Goal: Task Accomplishment & Management: Manage account settings

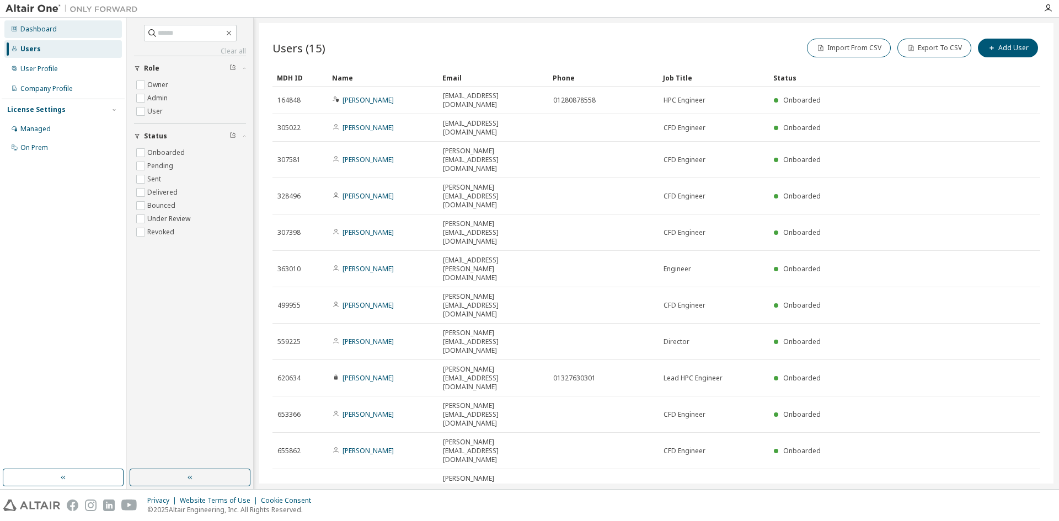
click at [48, 32] on div "Dashboard" at bounding box center [38, 29] width 36 height 9
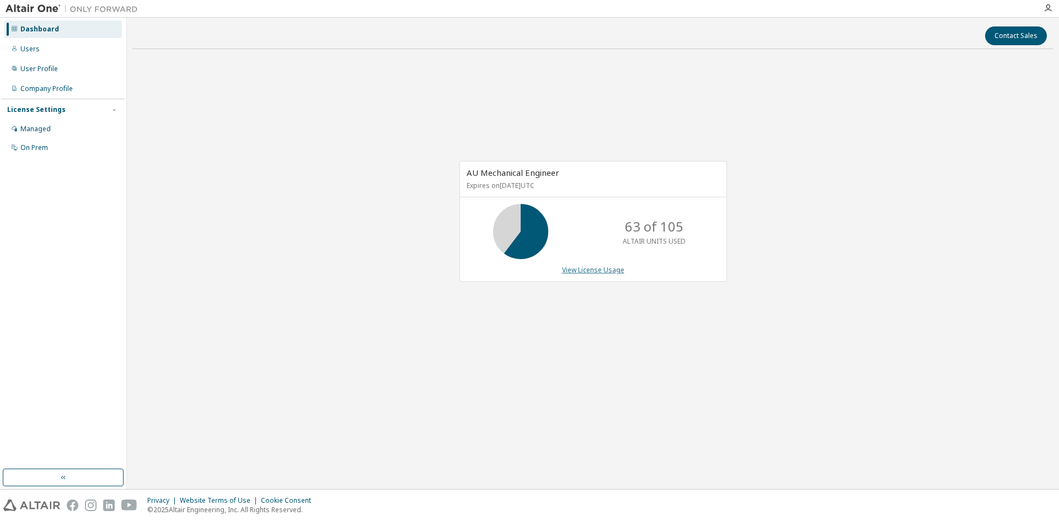
click at [574, 271] on link "View License Usage" at bounding box center [593, 269] width 62 height 9
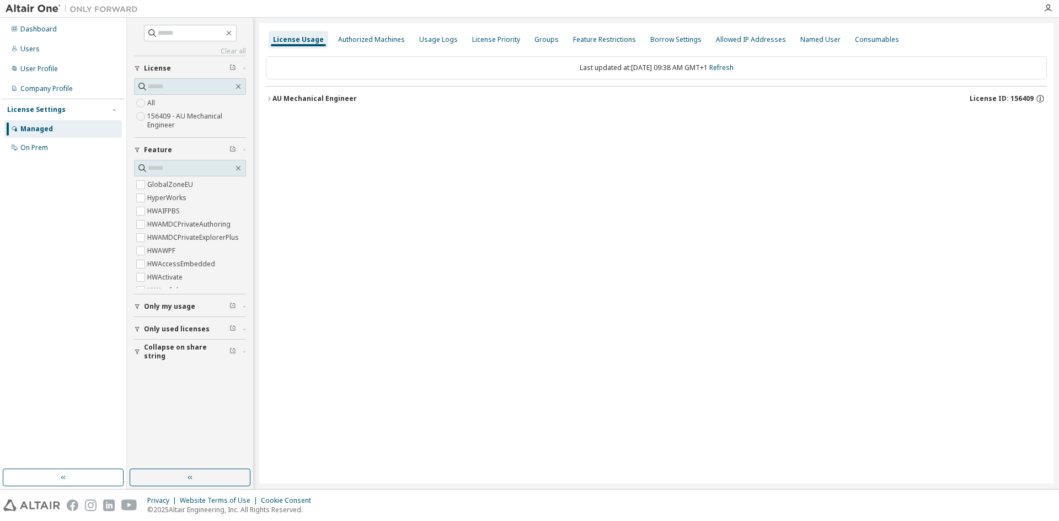
click at [322, 100] on div "AU Mechanical Engineer" at bounding box center [315, 98] width 84 height 9
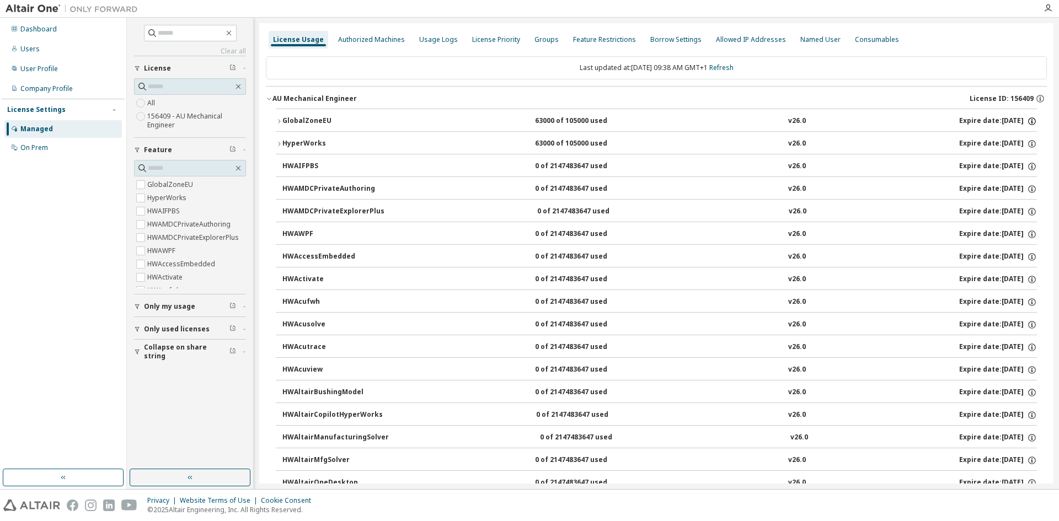
click at [1027, 121] on icon "button" at bounding box center [1032, 121] width 10 height 10
